Goal: Navigation & Orientation: Understand site structure

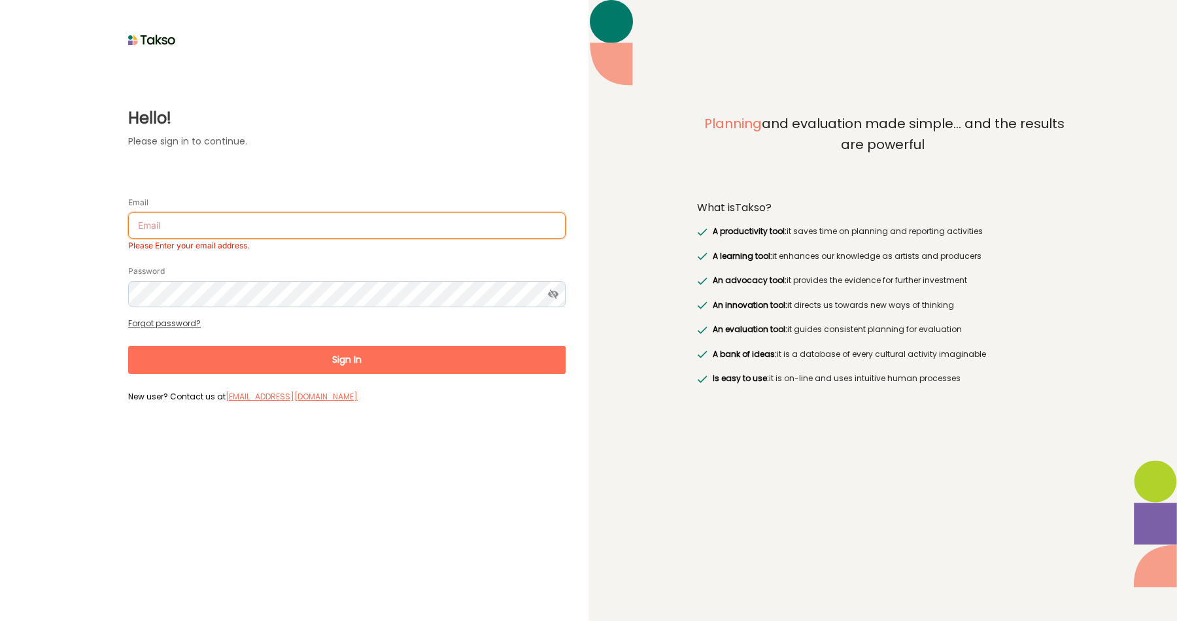
click at [362, 231] on input "Email" at bounding box center [346, 225] width 437 height 26
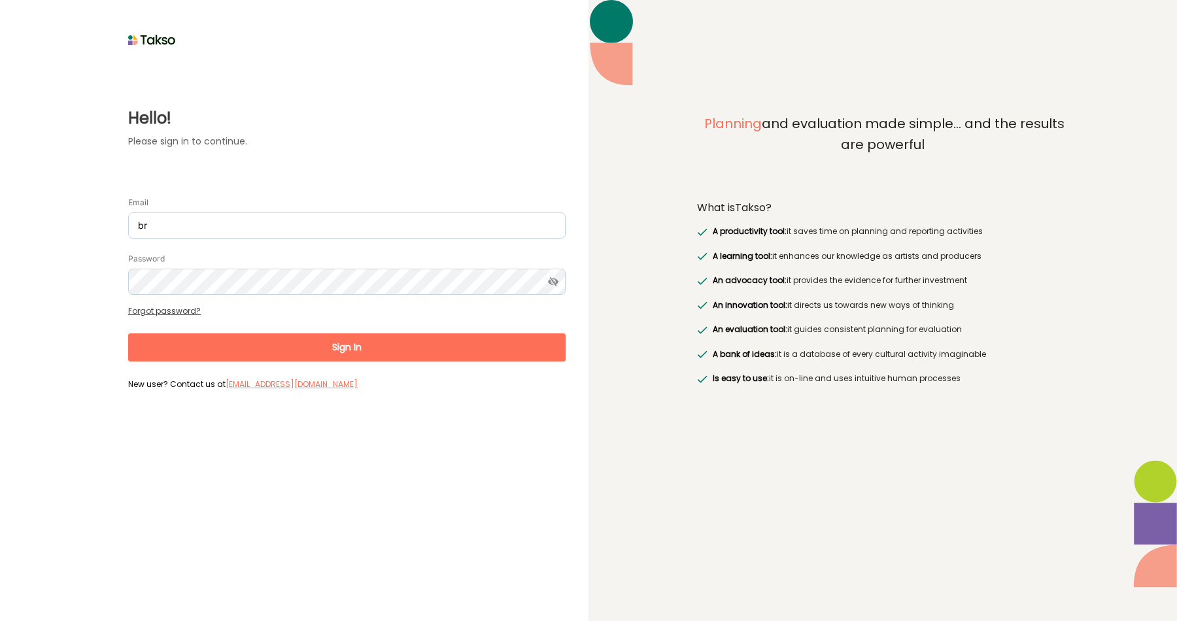
type input "b"
type input "[EMAIL_ADDRESS][DOMAIN_NAME]"
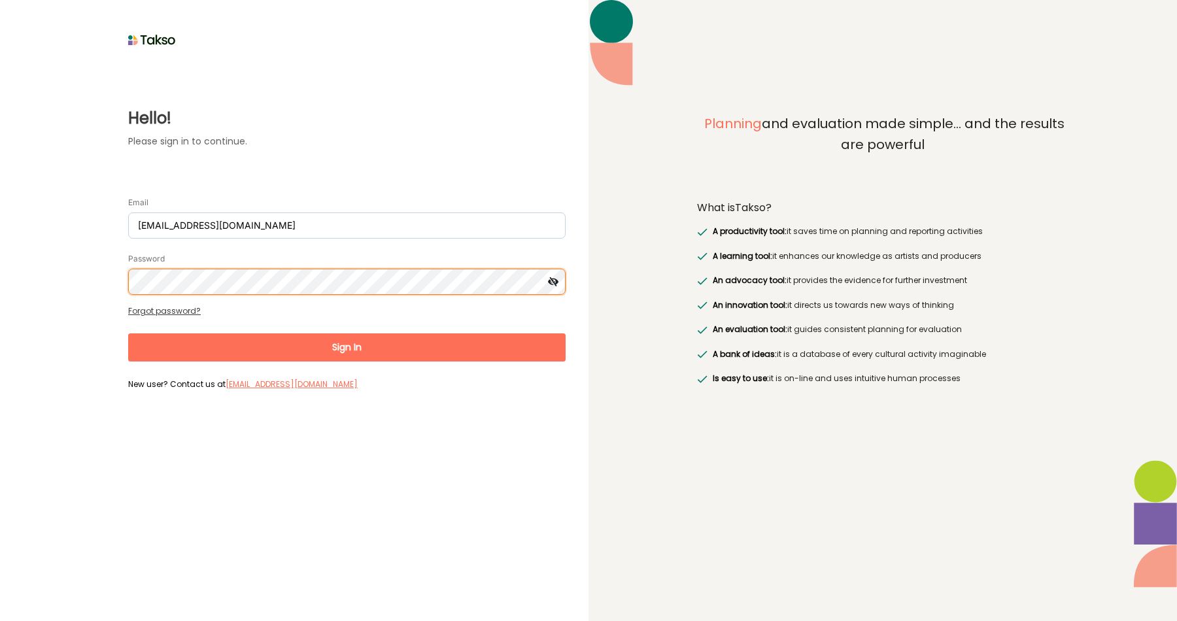
click at [128, 333] on button "Sign In" at bounding box center [346, 347] width 437 height 28
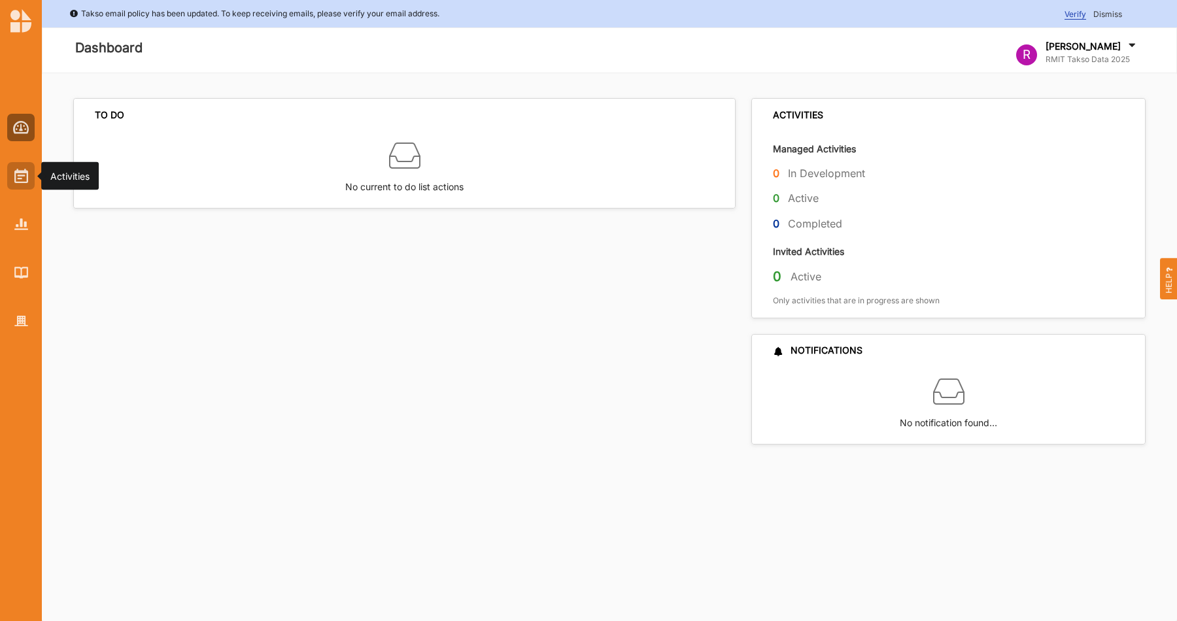
click at [16, 178] on img at bounding box center [21, 176] width 14 height 14
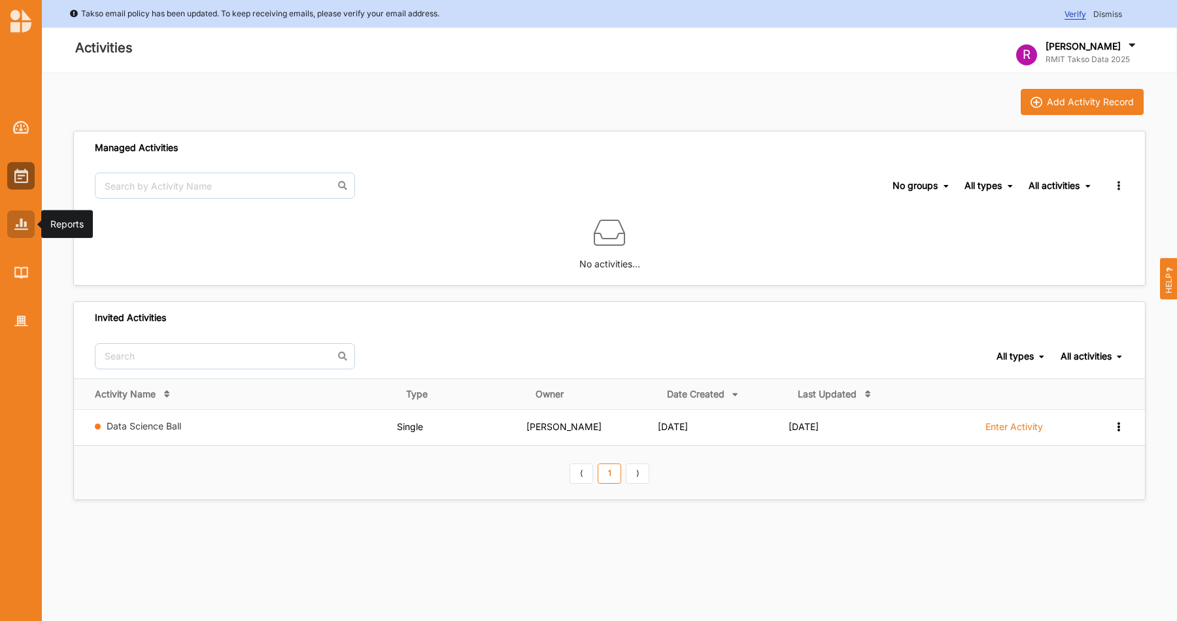
click at [25, 233] on div at bounding box center [20, 224] width 27 height 27
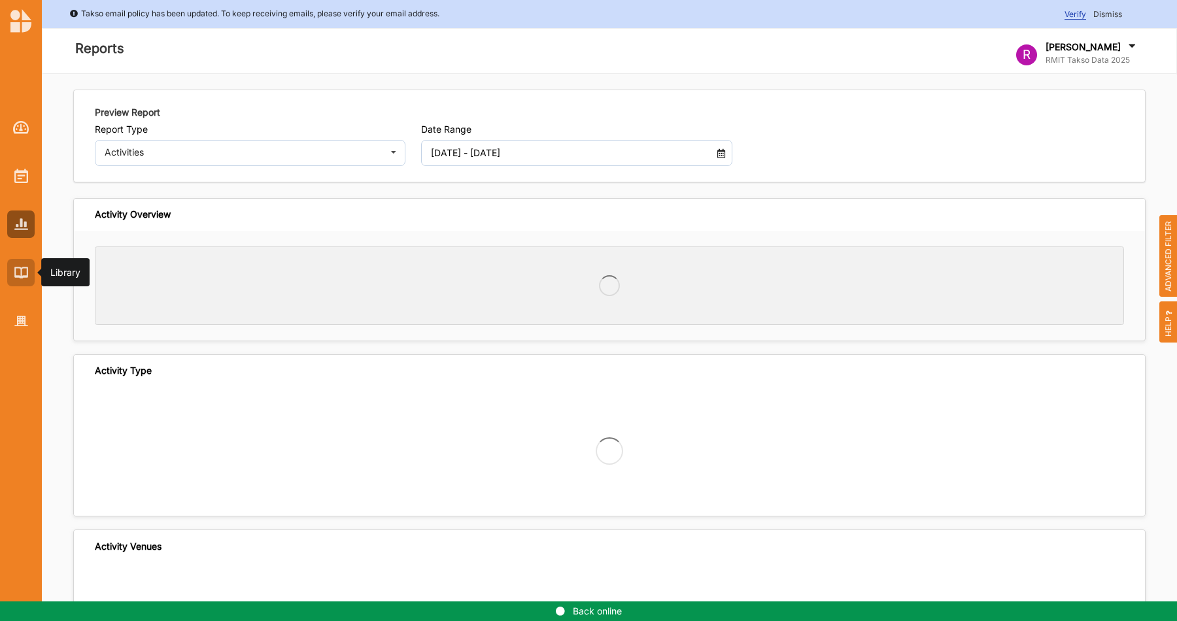
click at [25, 273] on img at bounding box center [21, 272] width 14 height 11
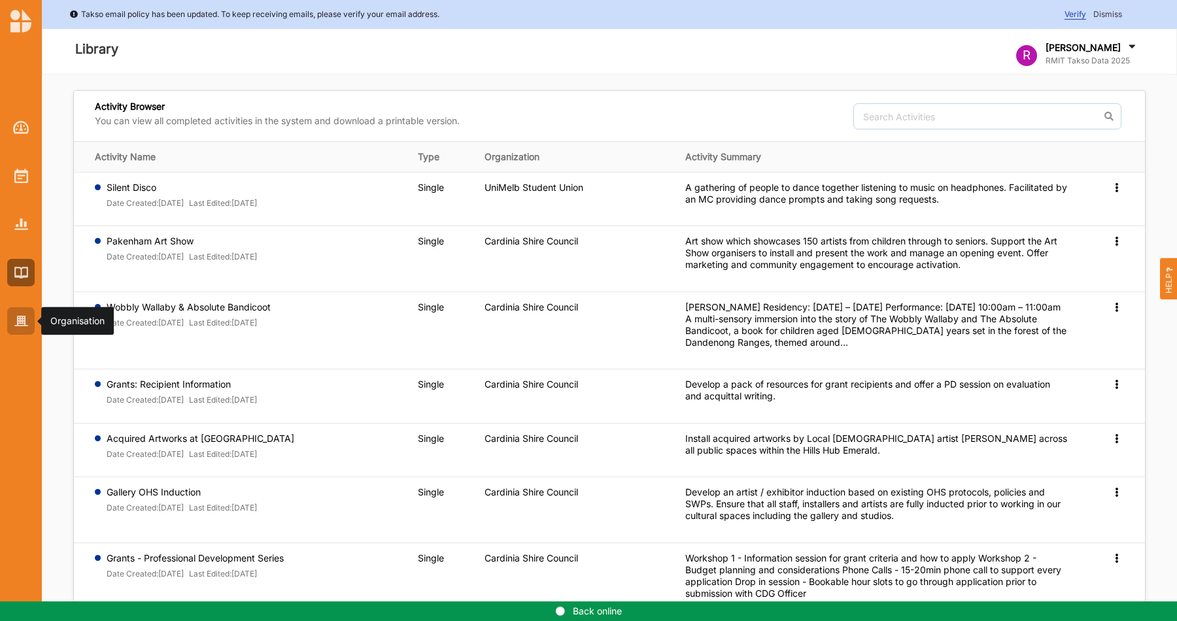
click at [30, 319] on div at bounding box center [20, 320] width 27 height 27
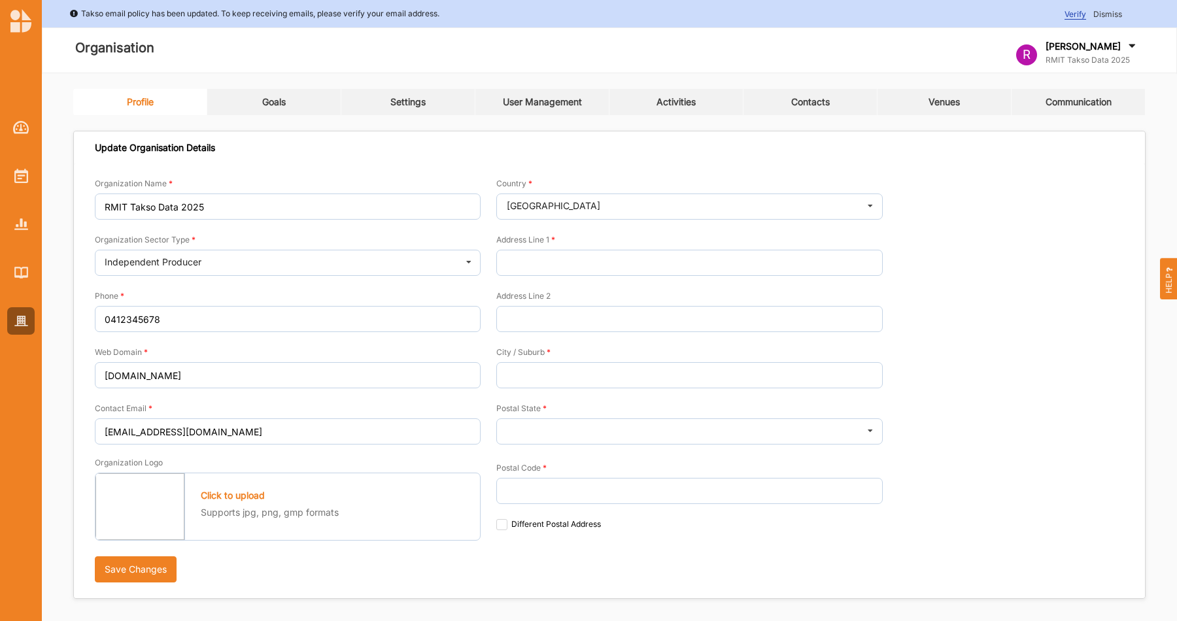
click at [1117, 5] on div "Takso email policy has been updated. To keep receiving emails, please verify yo…" at bounding box center [609, 13] width 1135 height 27
click at [1115, 10] on span "Dismiss" at bounding box center [1107, 14] width 29 height 10
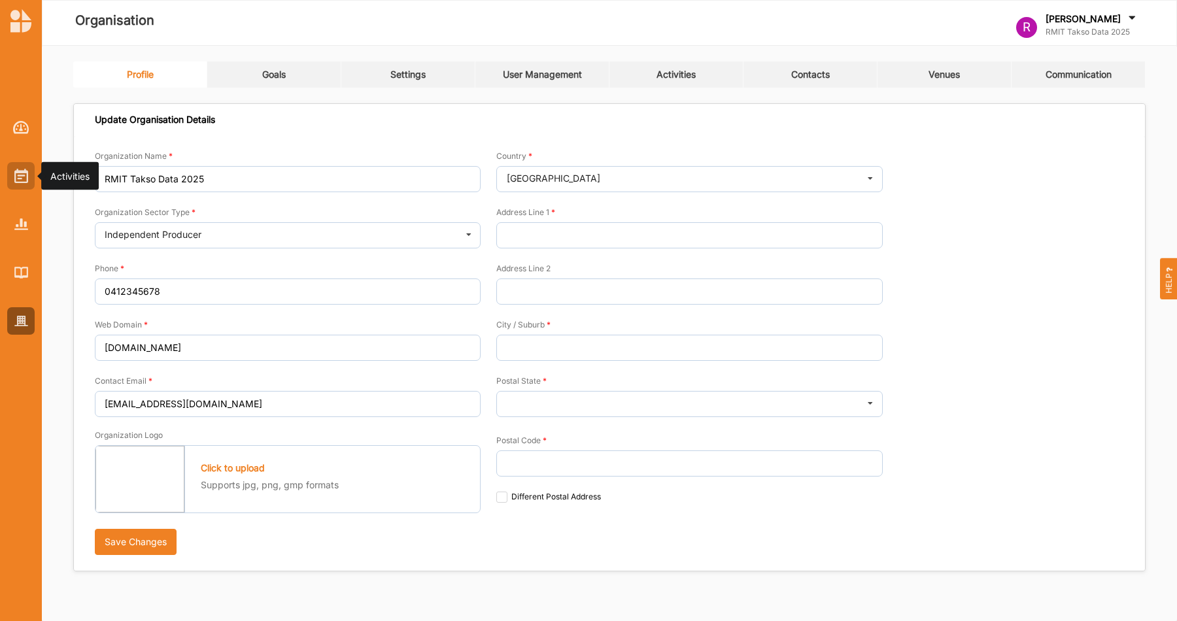
click at [27, 183] on div at bounding box center [20, 175] width 27 height 27
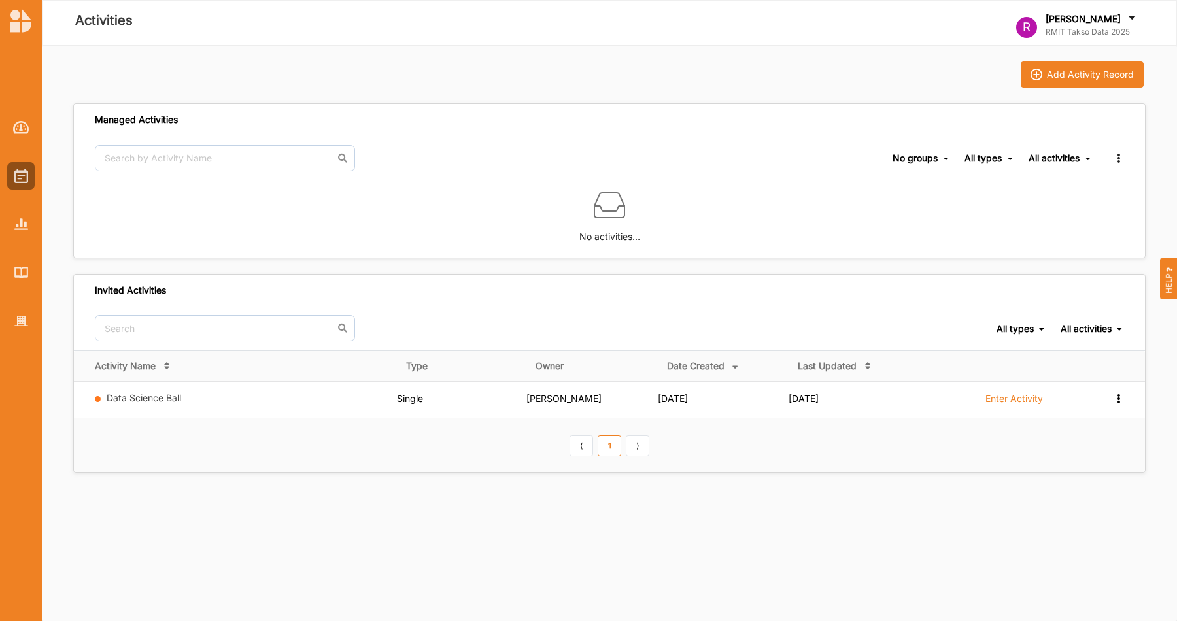
click at [25, 142] on div at bounding box center [21, 214] width 42 height 242
click at [21, 131] on img at bounding box center [21, 127] width 16 height 13
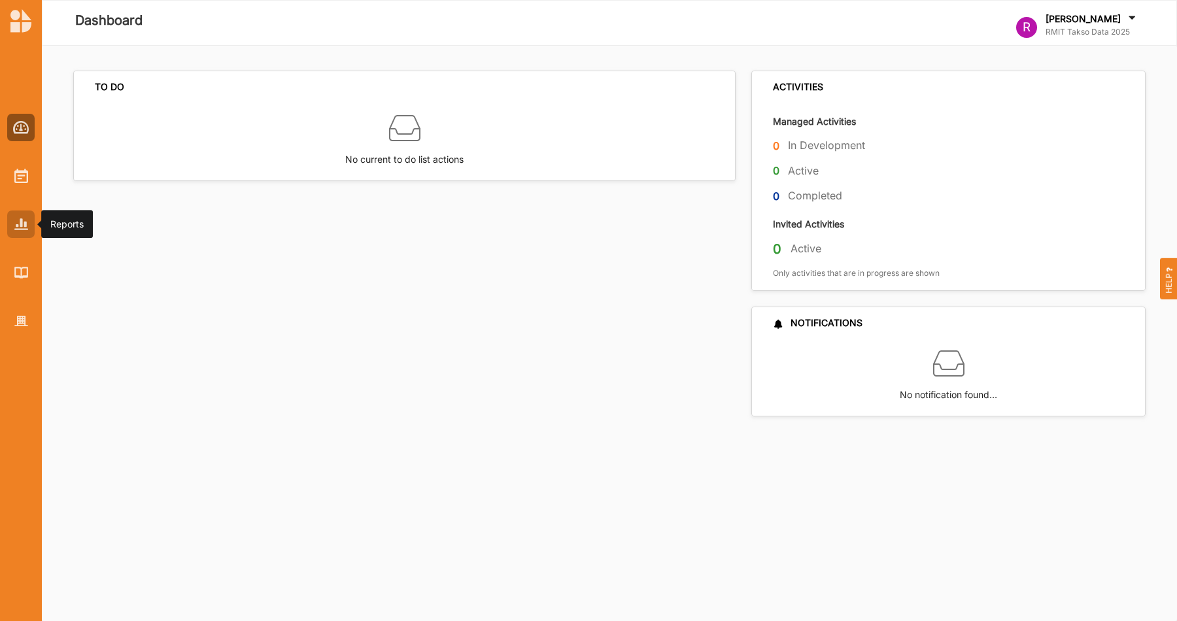
click at [20, 228] on img at bounding box center [21, 223] width 14 height 11
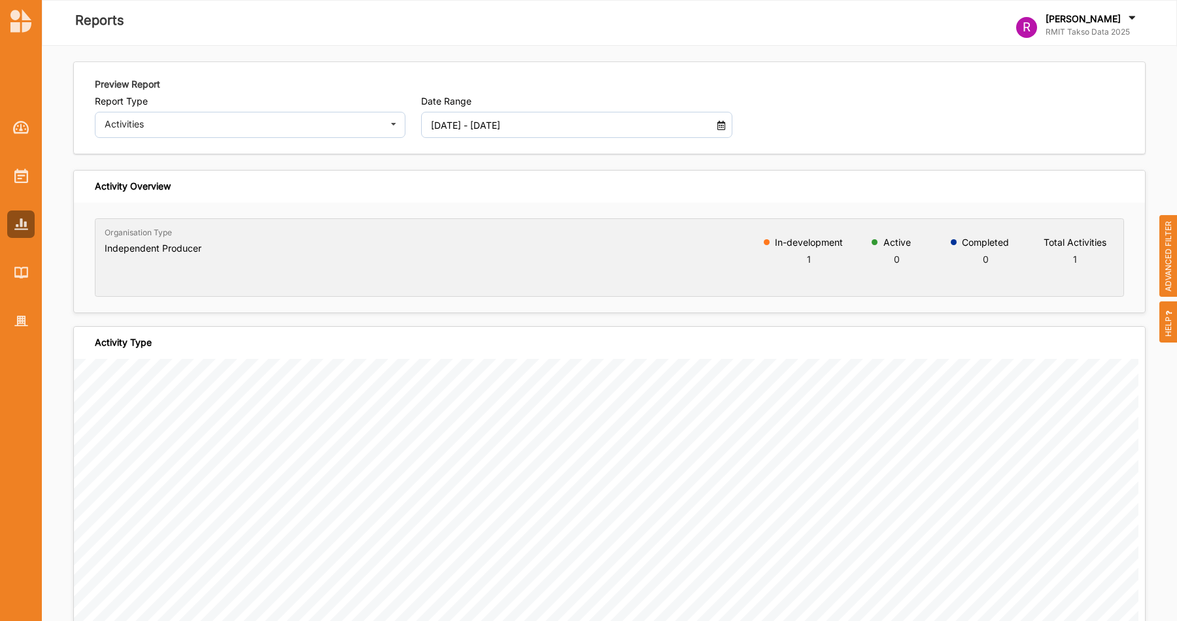
click at [17, 21] on img at bounding box center [20, 21] width 21 height 24
